Goal: Information Seeking & Learning: Learn about a topic

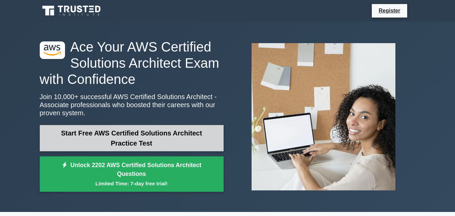
click at [133, 132] on link "Start Free AWS Certified Solutions Architect Practice Test" at bounding box center [132, 138] width 184 height 26
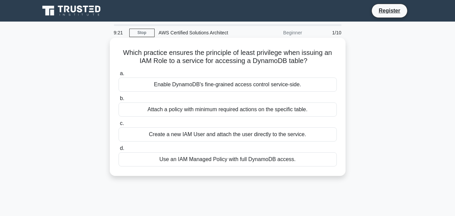
click at [184, 136] on div "Create a new IAM User and attach the user directly to the service." at bounding box center [227, 134] width 218 height 14
click at [118, 126] on input "c. Create a new IAM User and attach the user directly to the service." at bounding box center [118, 123] width 0 height 4
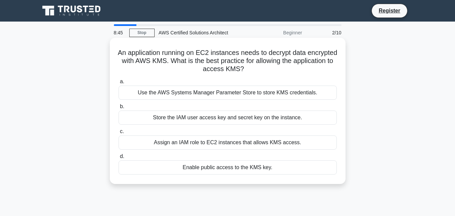
click at [222, 93] on div "Use the AWS Systems Manager Parameter Store to store KMS credentials." at bounding box center [227, 93] width 218 height 14
click at [118, 84] on input "a. Use the AWS Systems Manager Parameter Store to store KMS credentials." at bounding box center [118, 81] width 0 height 4
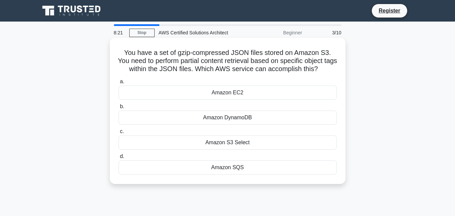
click at [225, 141] on div "Amazon S3 Select" at bounding box center [227, 142] width 218 height 14
click at [118, 134] on input "c. Amazon S3 Select" at bounding box center [118, 131] width 0 height 4
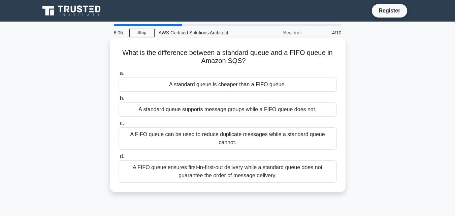
click at [214, 135] on div "A FIFO queue can be used to reduce duplicate messages while a standard queue ca…" at bounding box center [227, 138] width 218 height 22
click at [118, 126] on input "c. A FIFO queue can be used to reduce duplicate messages while a standard queue…" at bounding box center [118, 123] width 0 height 4
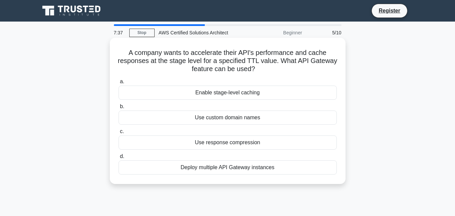
click at [230, 117] on div "Use custom domain names" at bounding box center [227, 117] width 218 height 14
click at [118, 109] on input "b. Use custom domain names" at bounding box center [118, 106] width 0 height 4
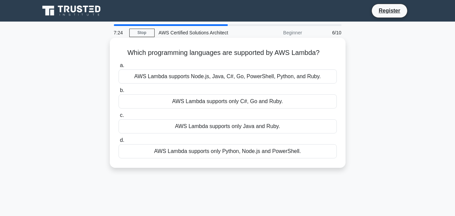
click at [231, 150] on div "AWS Lambda supports only Python, Node.js and PowerShell." at bounding box center [227, 151] width 218 height 14
click at [118, 142] on input "d. AWS Lambda supports only Python, Node.js and PowerShell." at bounding box center [118, 140] width 0 height 4
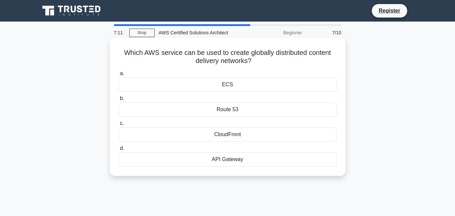
click at [229, 139] on div "CloudFront" at bounding box center [227, 134] width 218 height 14
click at [118, 126] on input "c. CloudFront" at bounding box center [118, 123] width 0 height 4
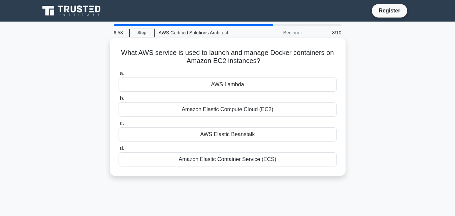
click at [223, 91] on div "AWS Lambda" at bounding box center [227, 84] width 218 height 14
click at [118, 76] on input "a. AWS Lambda" at bounding box center [118, 73] width 0 height 4
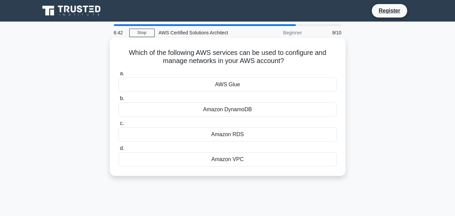
click at [226, 161] on div "Amazon VPC" at bounding box center [227, 159] width 218 height 14
click at [118, 150] on input "d. Amazon VPC" at bounding box center [118, 148] width 0 height 4
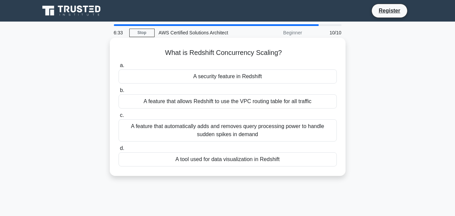
click at [234, 76] on div "A security feature in Redshift" at bounding box center [227, 76] width 218 height 14
click at [118, 68] on input "a. A security feature in Redshift" at bounding box center [118, 65] width 0 height 4
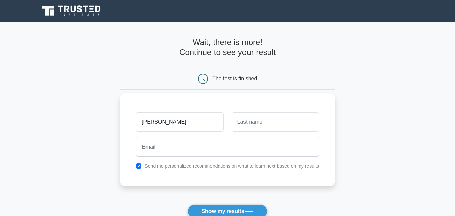
type input "[PERSON_NAME]"
click at [252, 122] on input "text" at bounding box center [275, 122] width 87 height 20
type input "kumar"
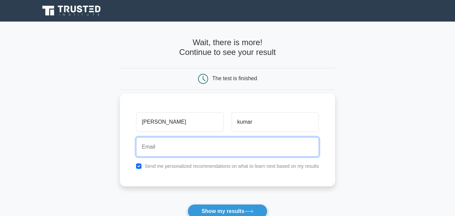
click at [209, 146] on input "email" at bounding box center [227, 147] width 183 height 20
type input "[EMAIL_ADDRESS][DOMAIN_NAME]"
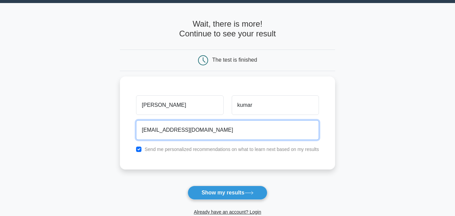
scroll to position [20, 0]
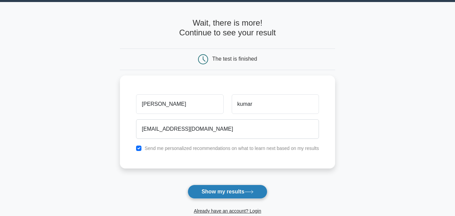
click at [243, 191] on button "Show my results" at bounding box center [226, 191] width 79 height 14
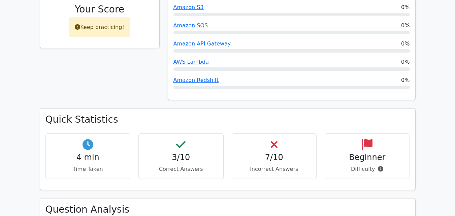
scroll to position [353, 0]
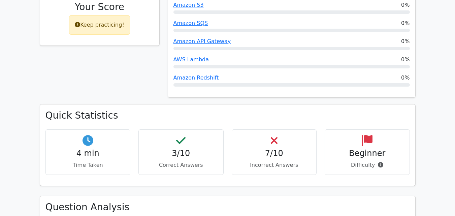
click at [178, 148] on h4 "3/10" at bounding box center [181, 153] width 74 height 10
click at [177, 161] on p "Correct Answers" at bounding box center [181, 165] width 74 height 8
click at [178, 135] on icon at bounding box center [180, 140] width 9 height 11
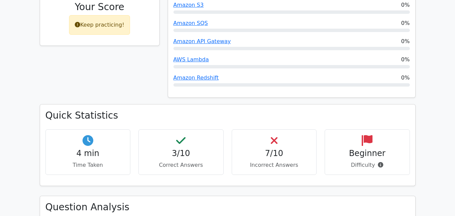
click at [178, 135] on icon at bounding box center [180, 140] width 9 height 11
click at [275, 161] on p "Incorrect Answers" at bounding box center [274, 165] width 74 height 8
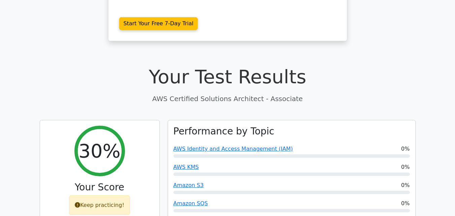
scroll to position [171, 0]
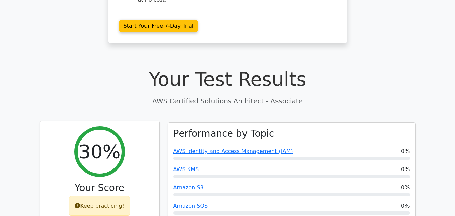
click at [102, 196] on div "Keep practicing!" at bounding box center [99, 206] width 61 height 20
click at [80, 203] on icon at bounding box center [77, 205] width 5 height 5
click at [79, 203] on icon at bounding box center [77, 205] width 5 height 5
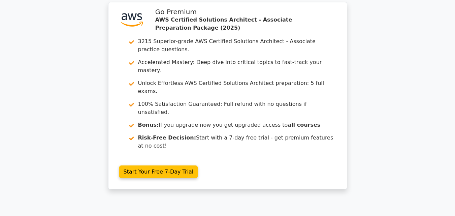
scroll to position [0, 0]
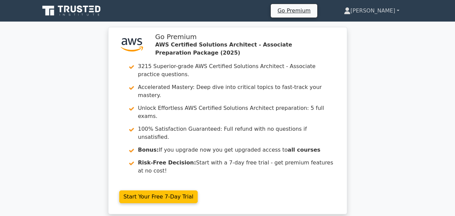
click at [395, 8] on link "Sathish" at bounding box center [372, 10] width 88 height 13
click at [368, 34] on link "Settings" at bounding box center [354, 37] width 53 height 11
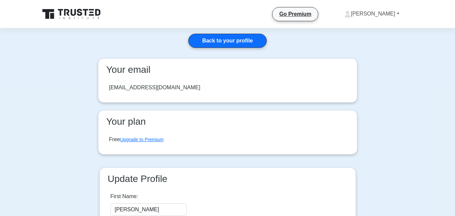
click at [383, 12] on link "Sathish" at bounding box center [372, 13] width 88 height 13
click at [372, 29] on link "Profile" at bounding box center [354, 29] width 53 height 11
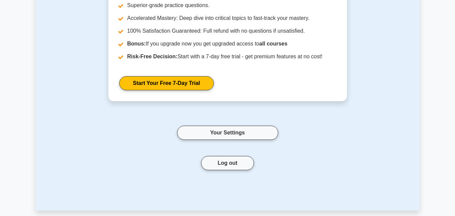
scroll to position [119, 0]
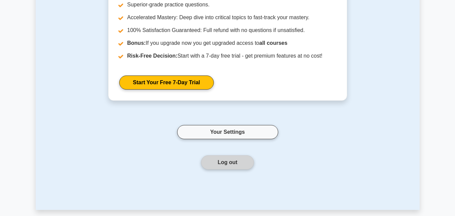
click at [244, 158] on button "Log out" at bounding box center [227, 162] width 53 height 14
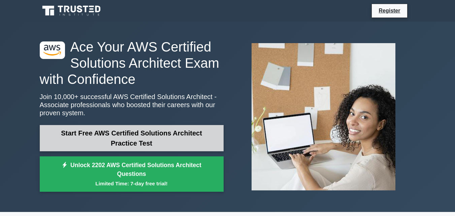
click at [121, 139] on link "Start Free AWS Certified Solutions Architect Practice Test" at bounding box center [132, 138] width 184 height 26
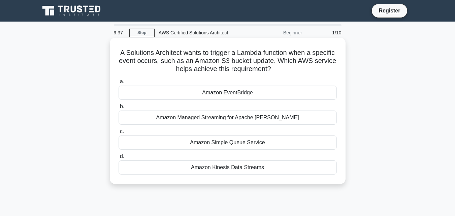
click at [209, 141] on div "Amazon Simple Queue Service" at bounding box center [227, 142] width 218 height 14
click at [118, 134] on input "c. Amazon Simple Queue Service" at bounding box center [118, 131] width 0 height 4
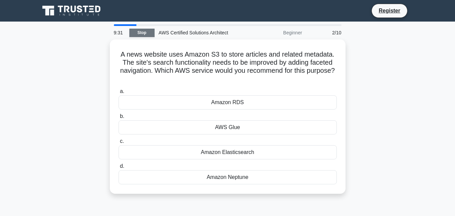
click at [147, 33] on link "Stop" at bounding box center [141, 33] width 25 height 8
